Goal: Information Seeking & Learning: Learn about a topic

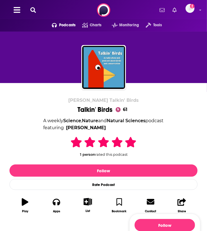
click at [30, 11] on button at bounding box center [33, 10] width 9 height 6
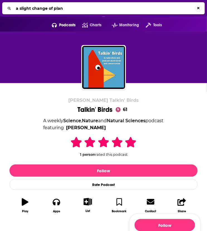
type input "a slight change of plans"
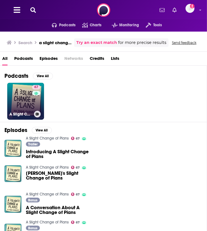
click at [32, 98] on div "67" at bounding box center [37, 98] width 10 height 26
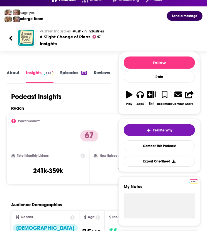
scroll to position [25, 0]
